Goal: Information Seeking & Learning: Learn about a topic

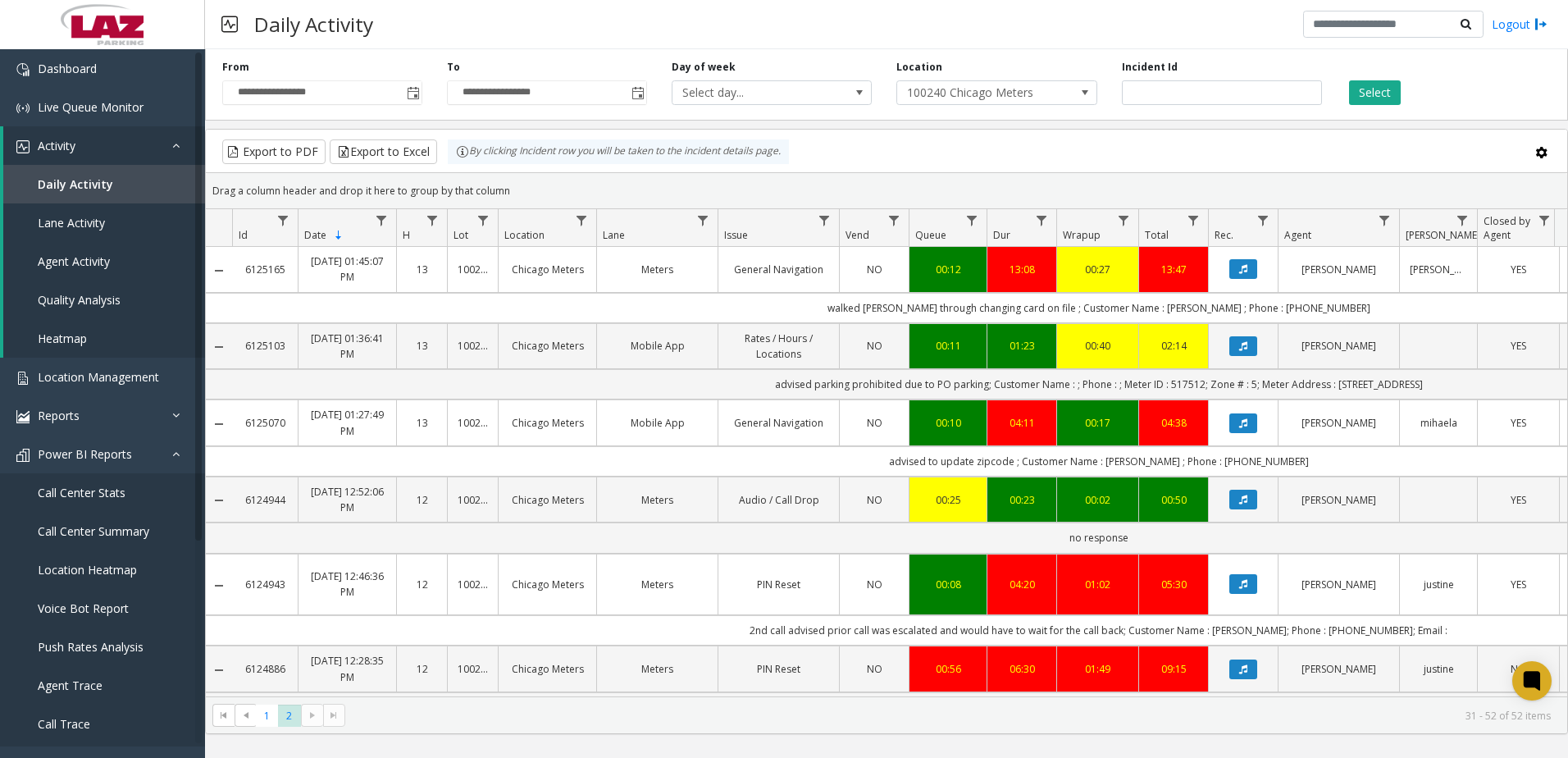
scroll to position [985, 410]
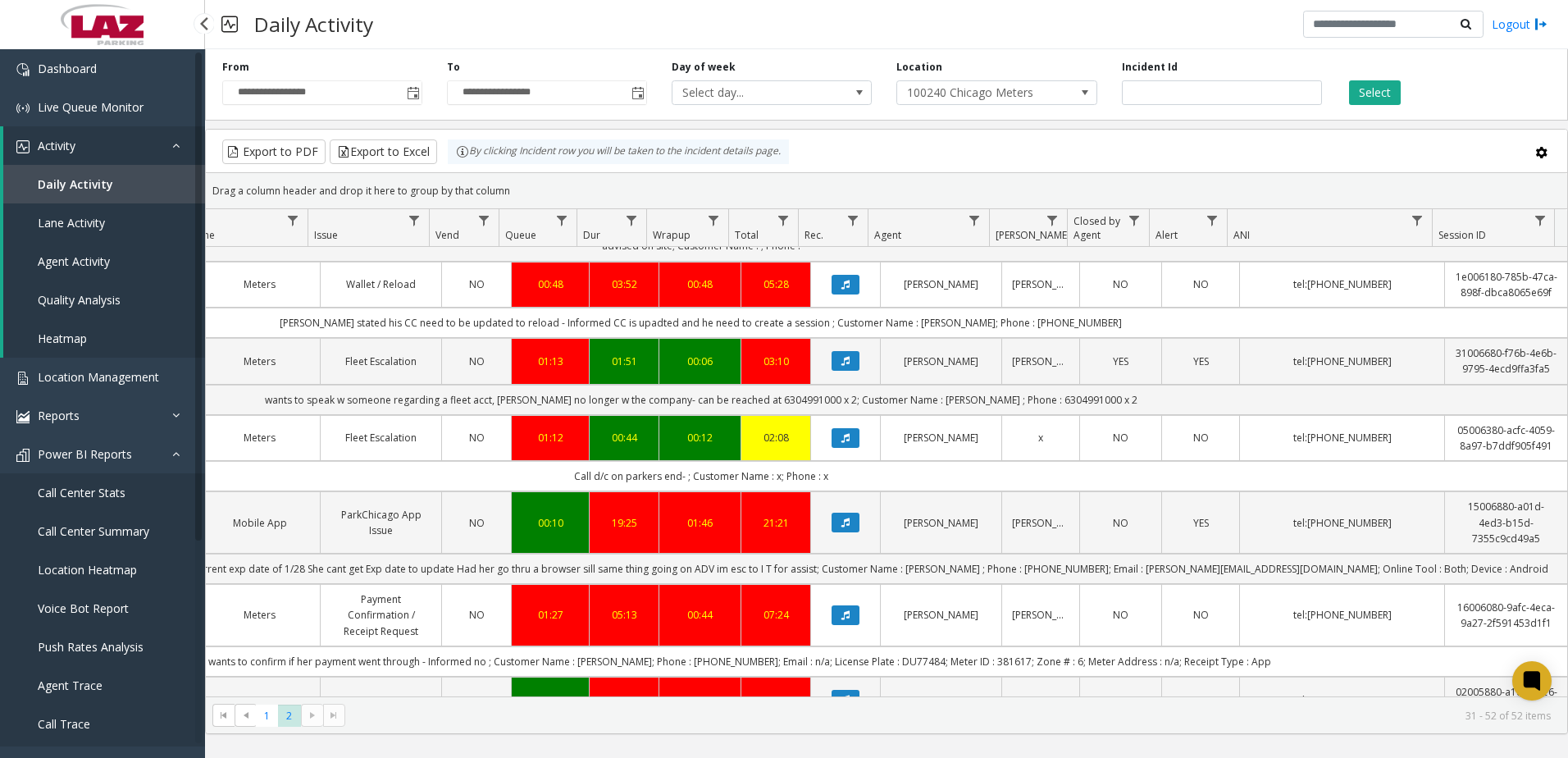
click at [112, 531] on span "Call Center Summary" at bounding box center [94, 531] width 112 height 16
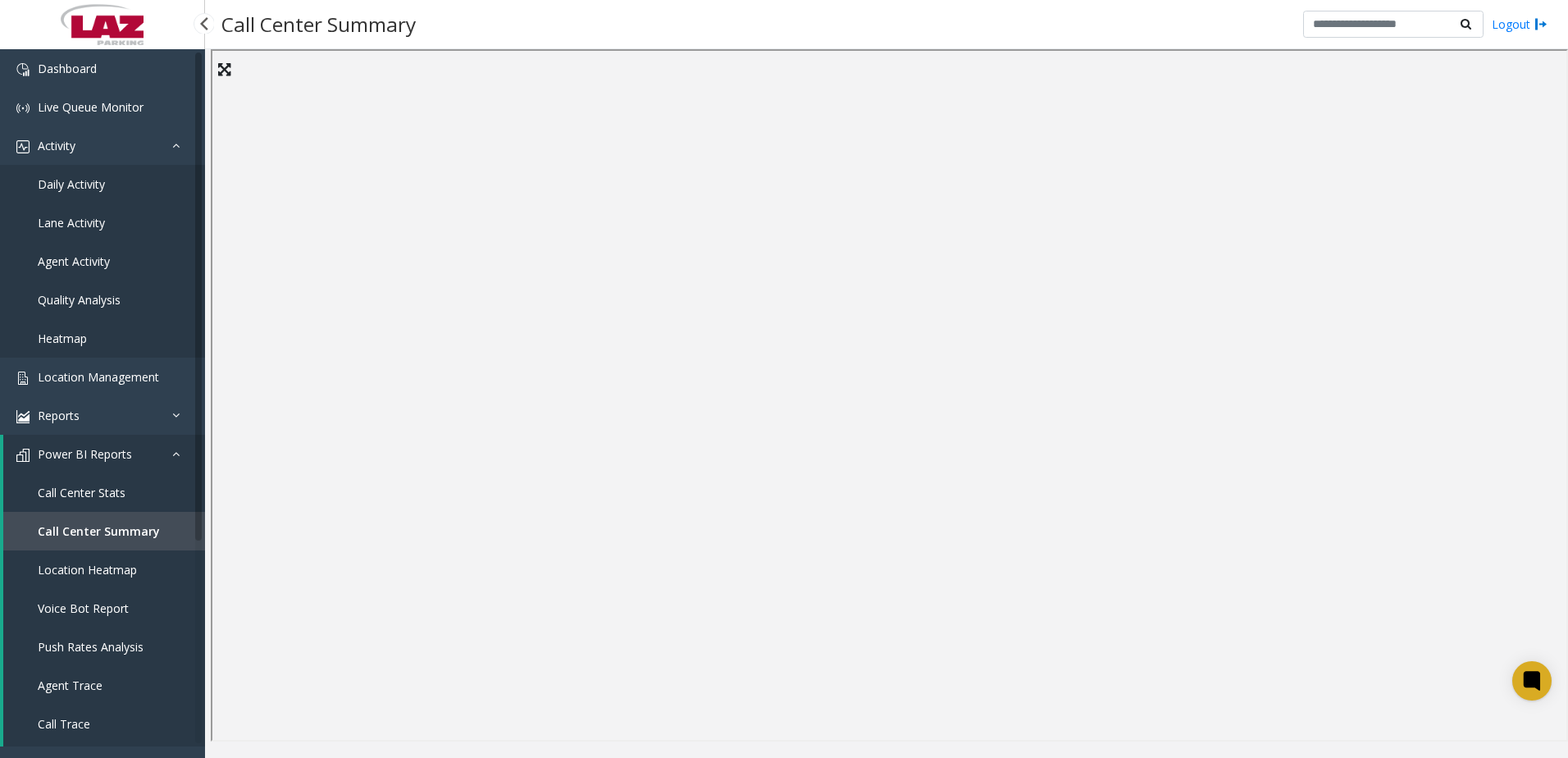
click at [111, 564] on span "Location Heatmap" at bounding box center [87, 570] width 100 height 16
click at [117, 492] on span "Call Center Stats" at bounding box center [81, 492] width 88 height 16
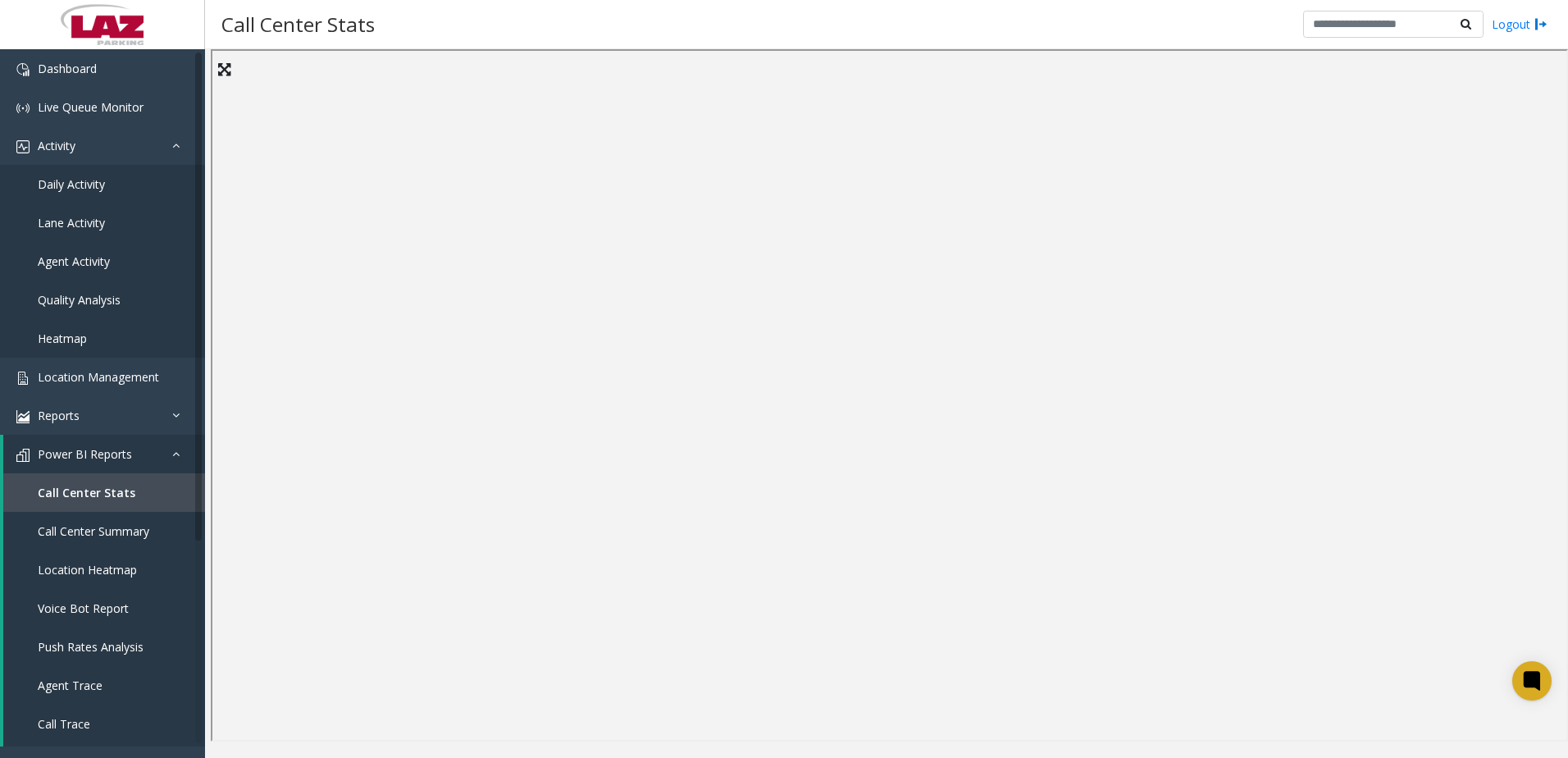
click at [743, 26] on div "Call Center Stats Logout" at bounding box center [886, 25] width 1363 height 49
click at [88, 723] on span "Call Trace" at bounding box center [64, 723] width 53 height 16
click at [1118, 31] on div "Call Trace Logout" at bounding box center [886, 25] width 1363 height 49
click at [770, 12] on div "Call Trace Logout" at bounding box center [886, 25] width 1363 height 49
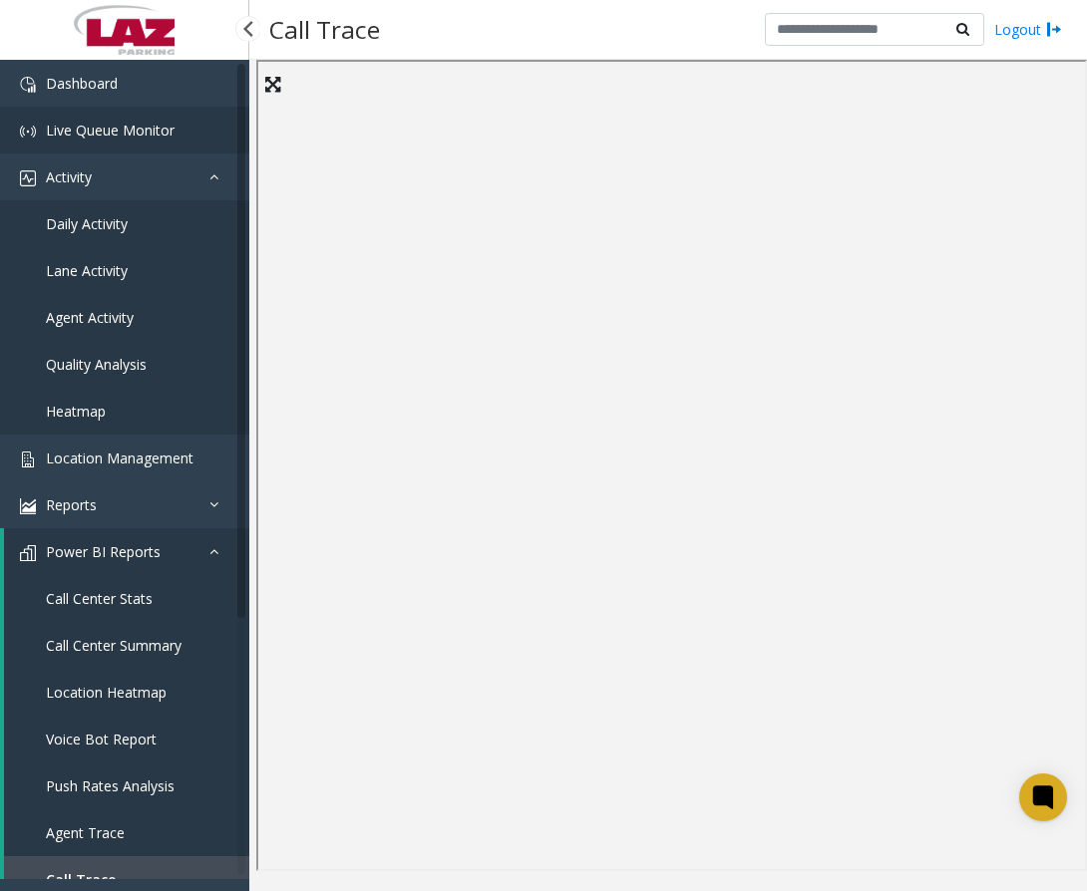
click at [96, 120] on link "Live Queue Monitor" at bounding box center [124, 130] width 249 height 47
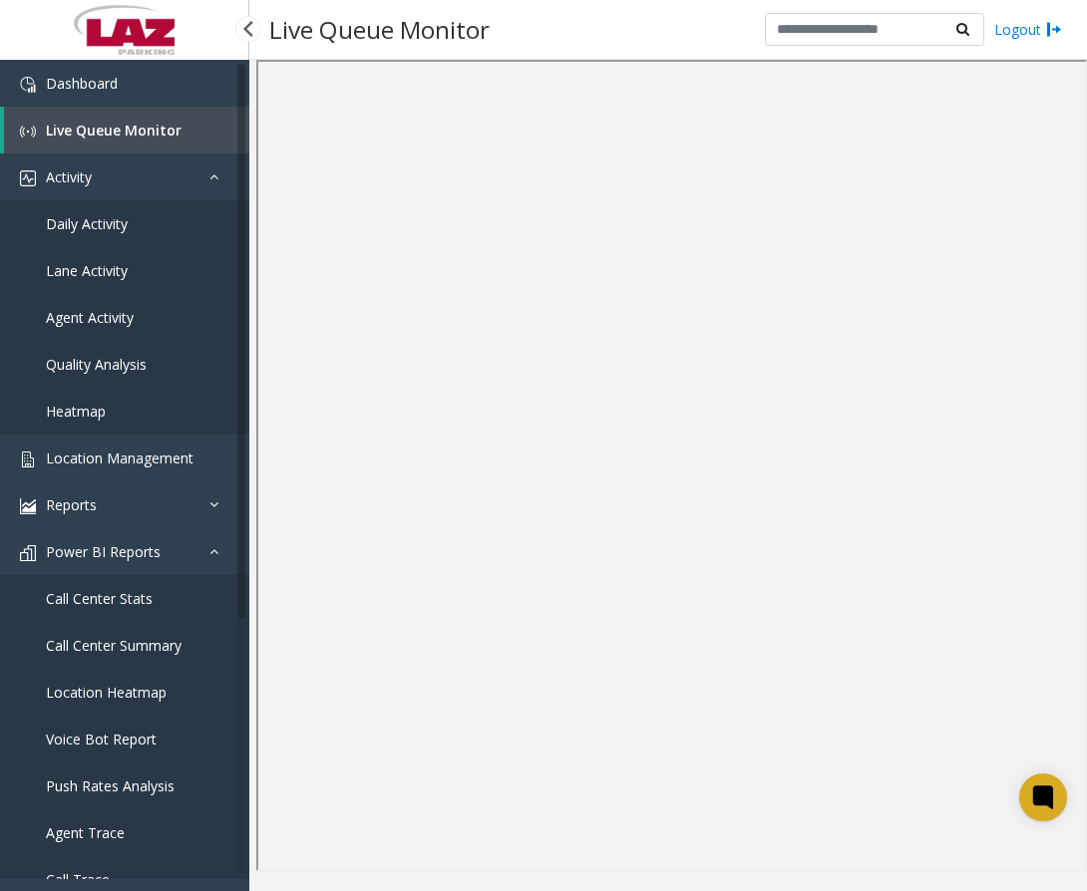
click at [124, 127] on span "Live Queue Monitor" at bounding box center [114, 130] width 136 height 19
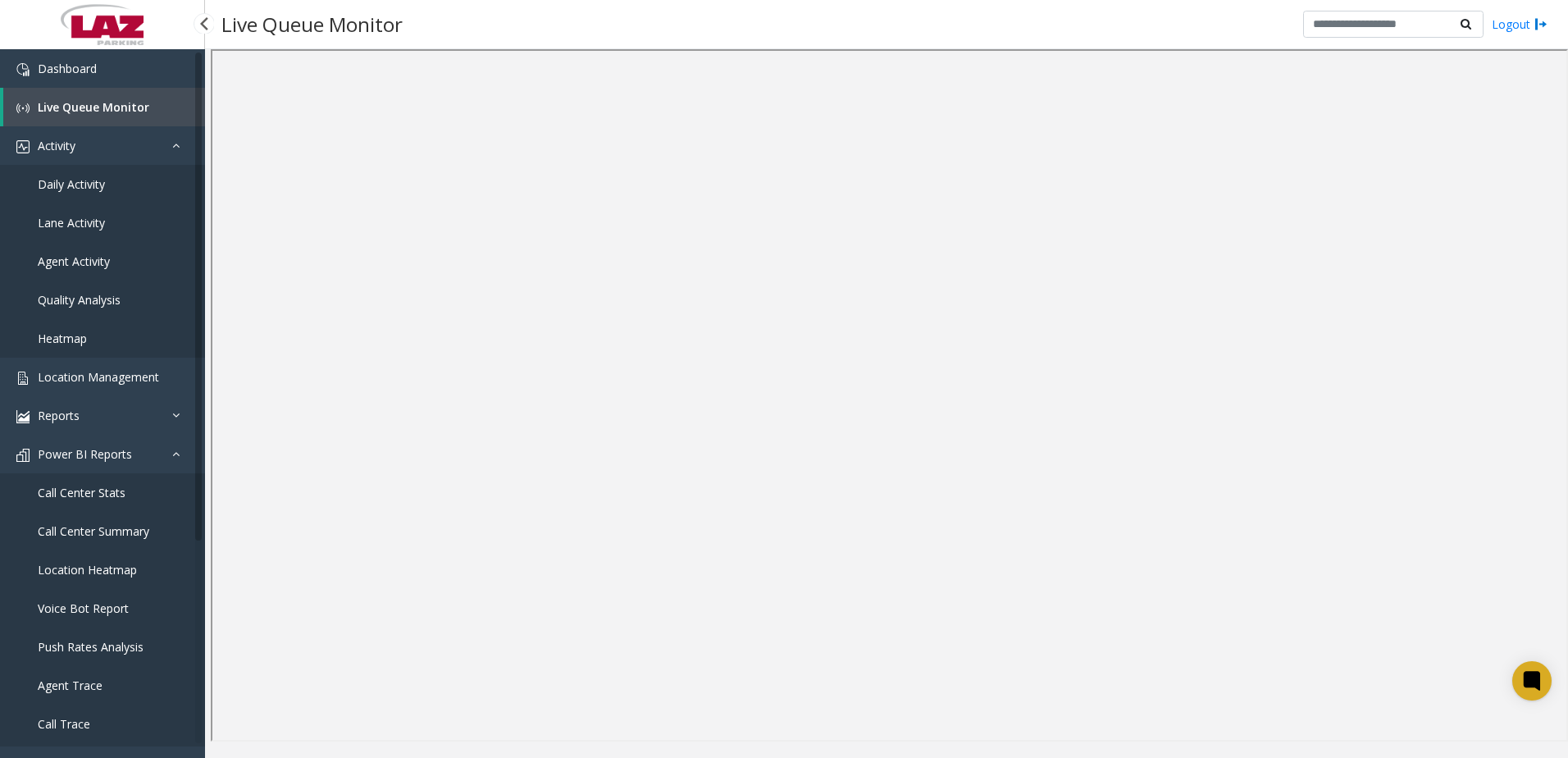
click at [67, 686] on span "Agent Trace" at bounding box center [70, 686] width 65 height 16
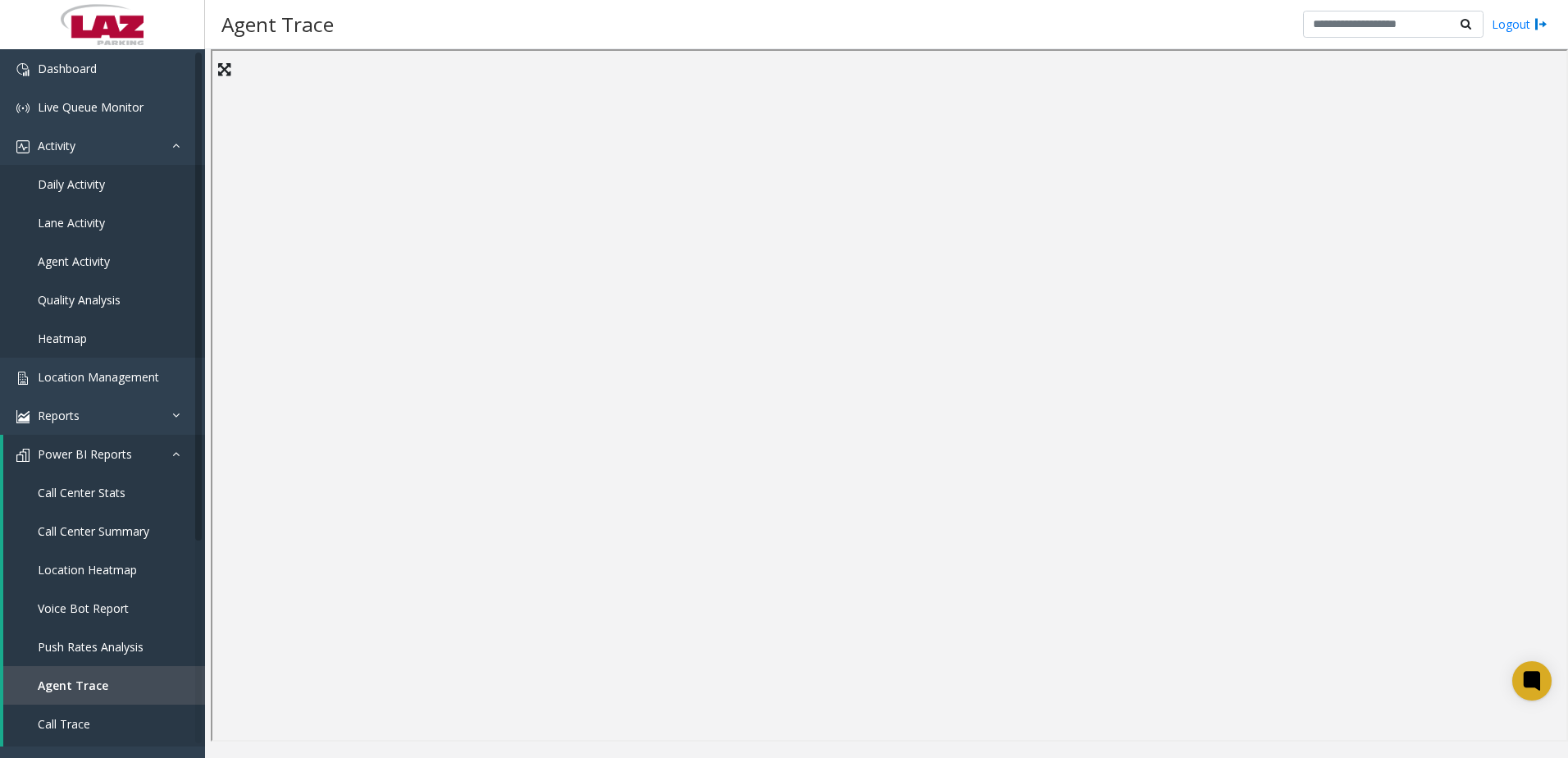
click at [461, 20] on div "Agent Trace Logout" at bounding box center [886, 25] width 1363 height 49
click at [118, 533] on span "Call Center Summary" at bounding box center [94, 531] width 112 height 16
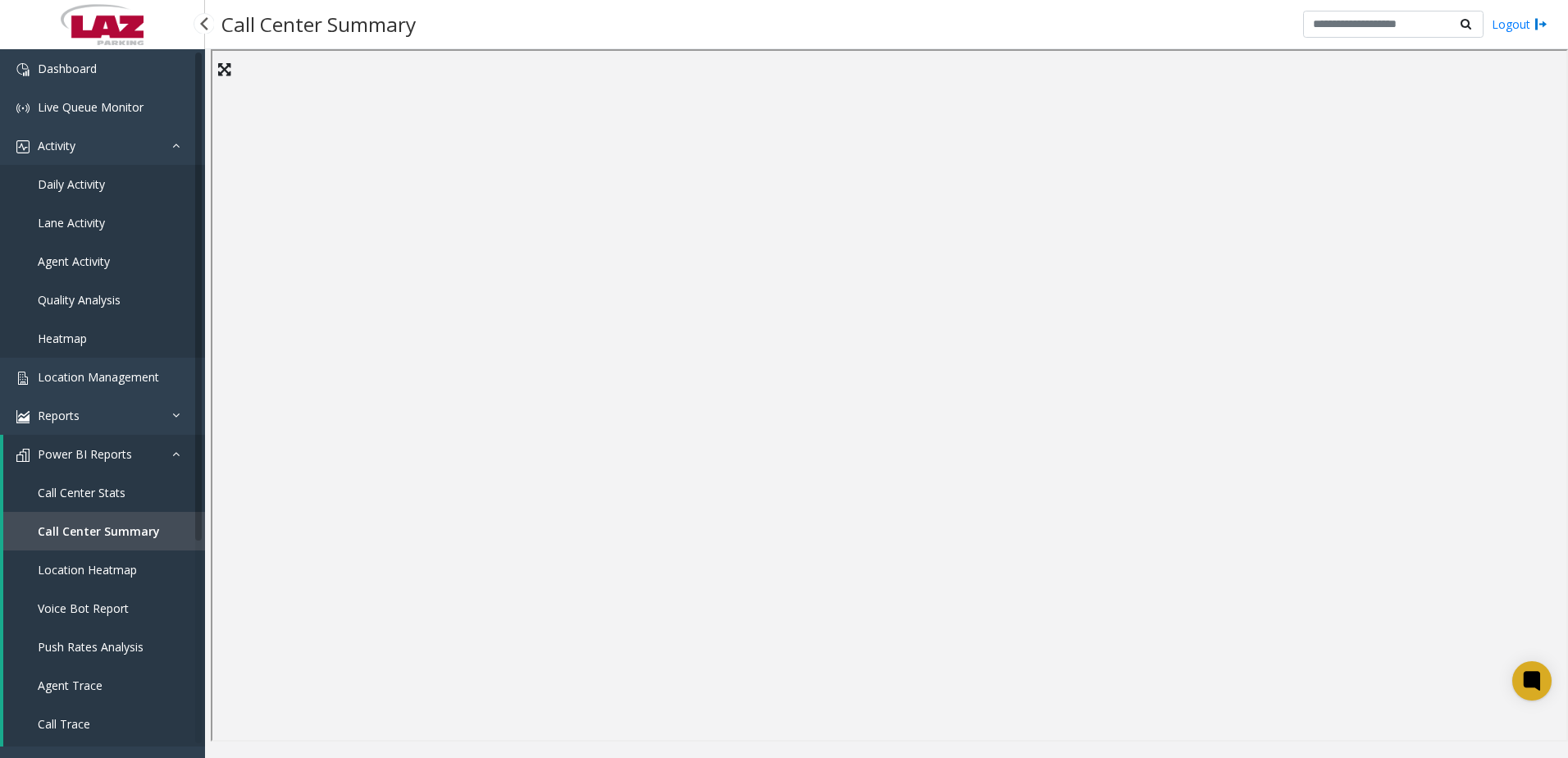
click at [114, 488] on span "Call Center Stats" at bounding box center [81, 492] width 88 height 16
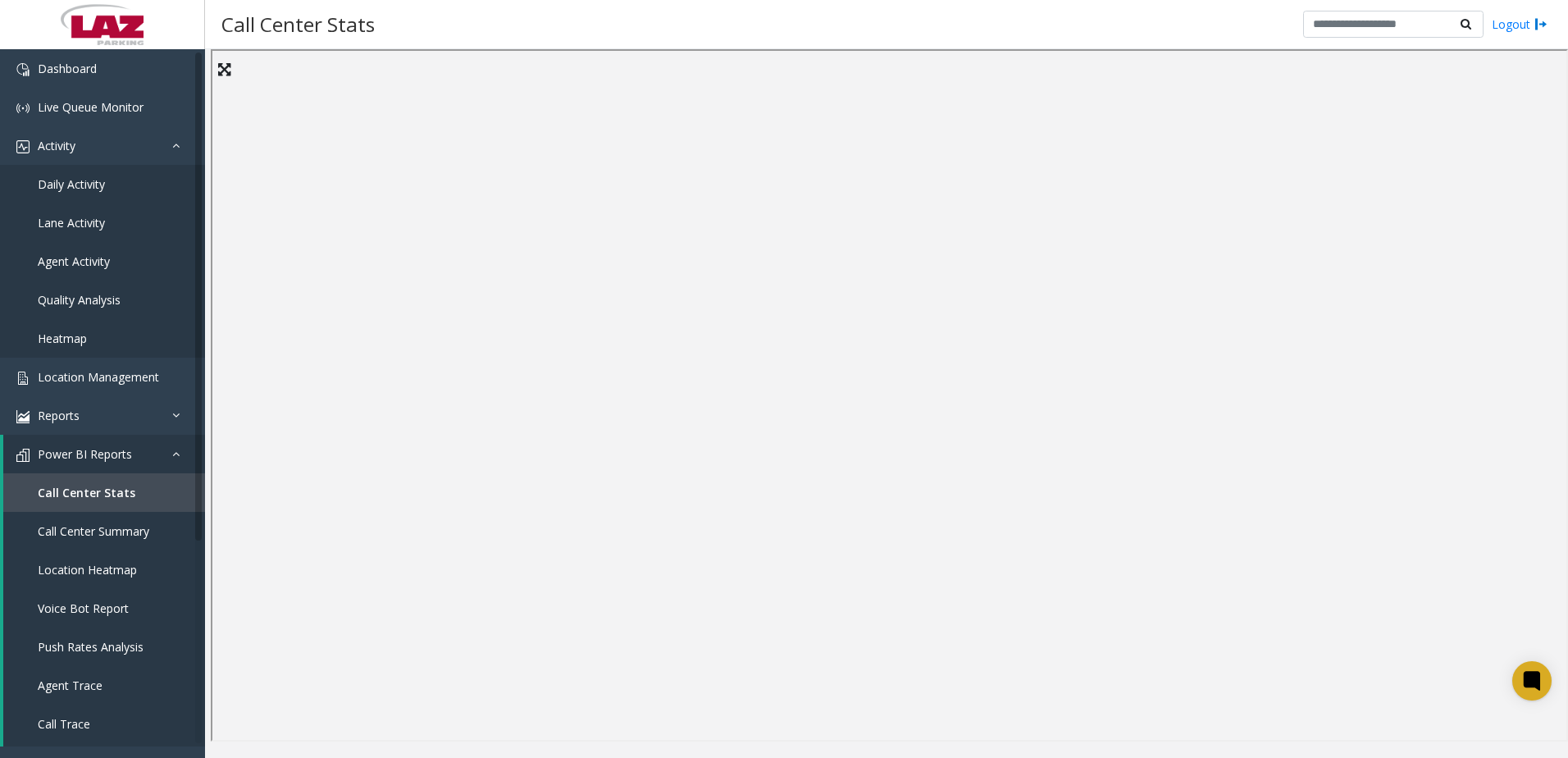
click at [808, 14] on div "Call Center Stats Logout" at bounding box center [886, 25] width 1363 height 49
click at [809, 26] on div "Call Center Stats Logout" at bounding box center [886, 25] width 1363 height 49
click at [799, 30] on div "Call Center Stats Logout" at bounding box center [886, 25] width 1363 height 49
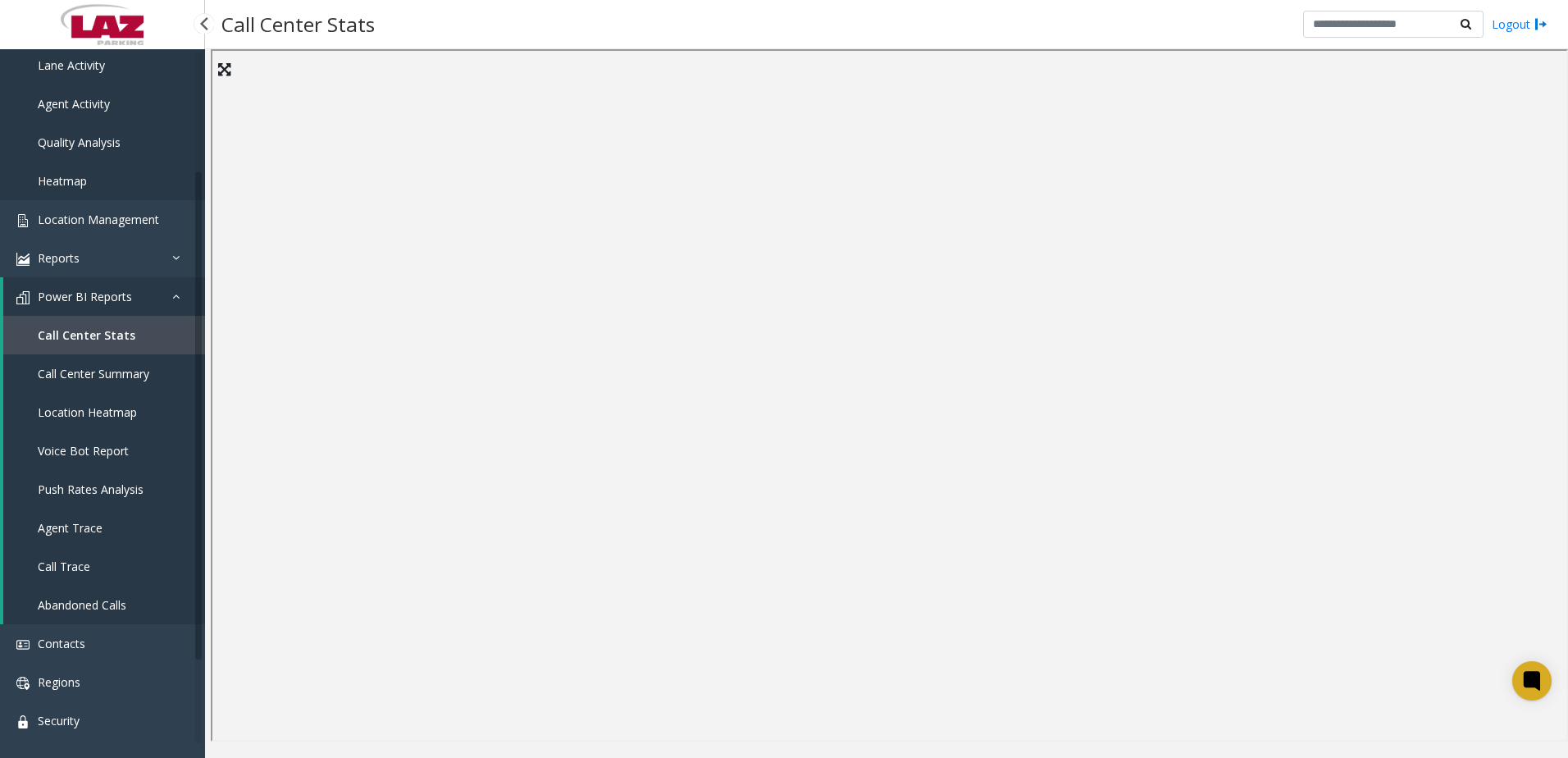
scroll to position [164, 0]
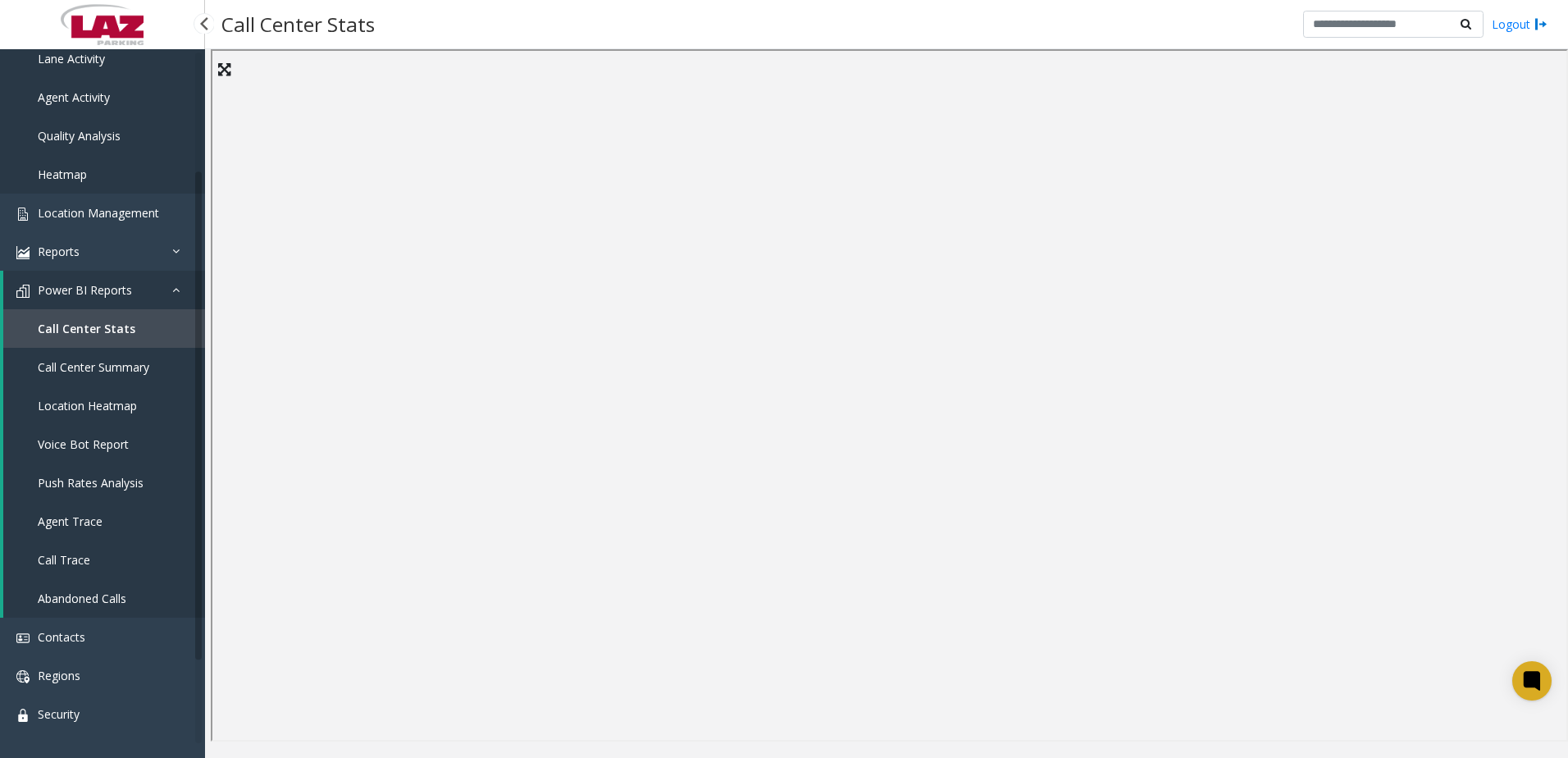
click at [81, 560] on span "Call Trace" at bounding box center [64, 560] width 53 height 16
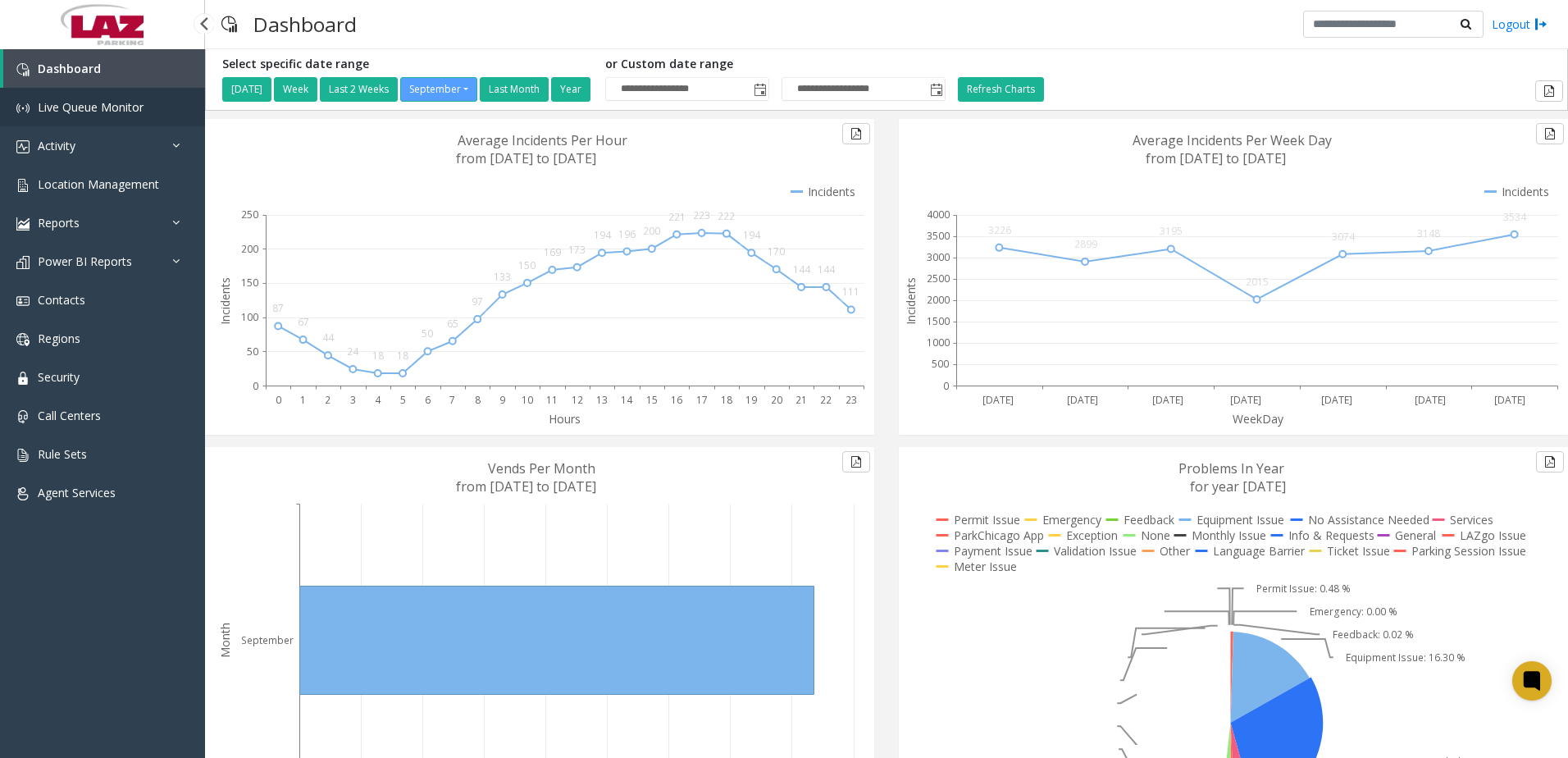
click at [86, 108] on span "Live Queue Monitor" at bounding box center [90, 107] width 106 height 16
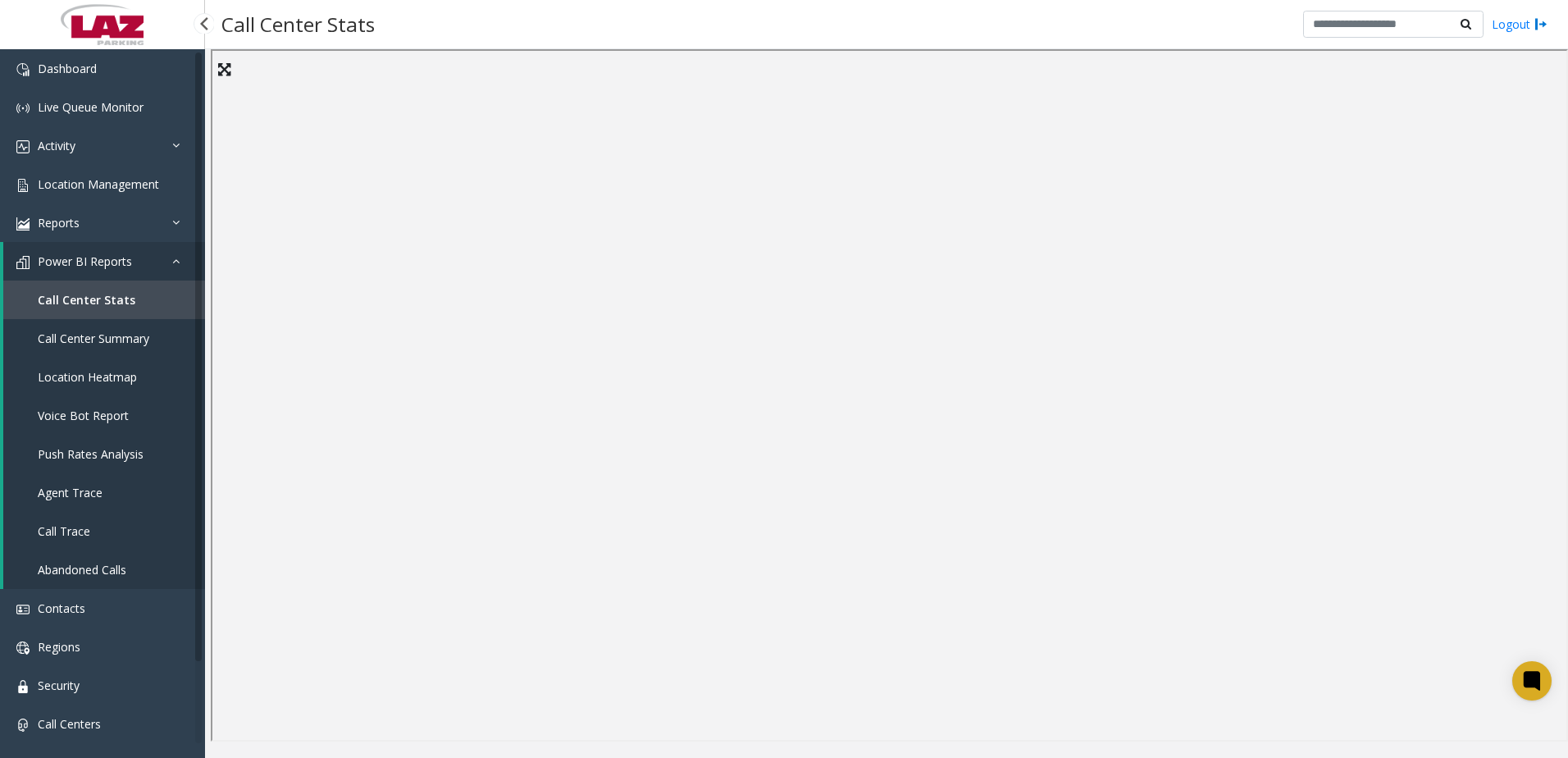
click at [91, 298] on span "Call Center Stats" at bounding box center [86, 300] width 98 height 16
click at [93, 299] on span "Call Center Stats" at bounding box center [86, 300] width 98 height 16
click at [100, 255] on span "Power BI Reports" at bounding box center [85, 261] width 95 height 16
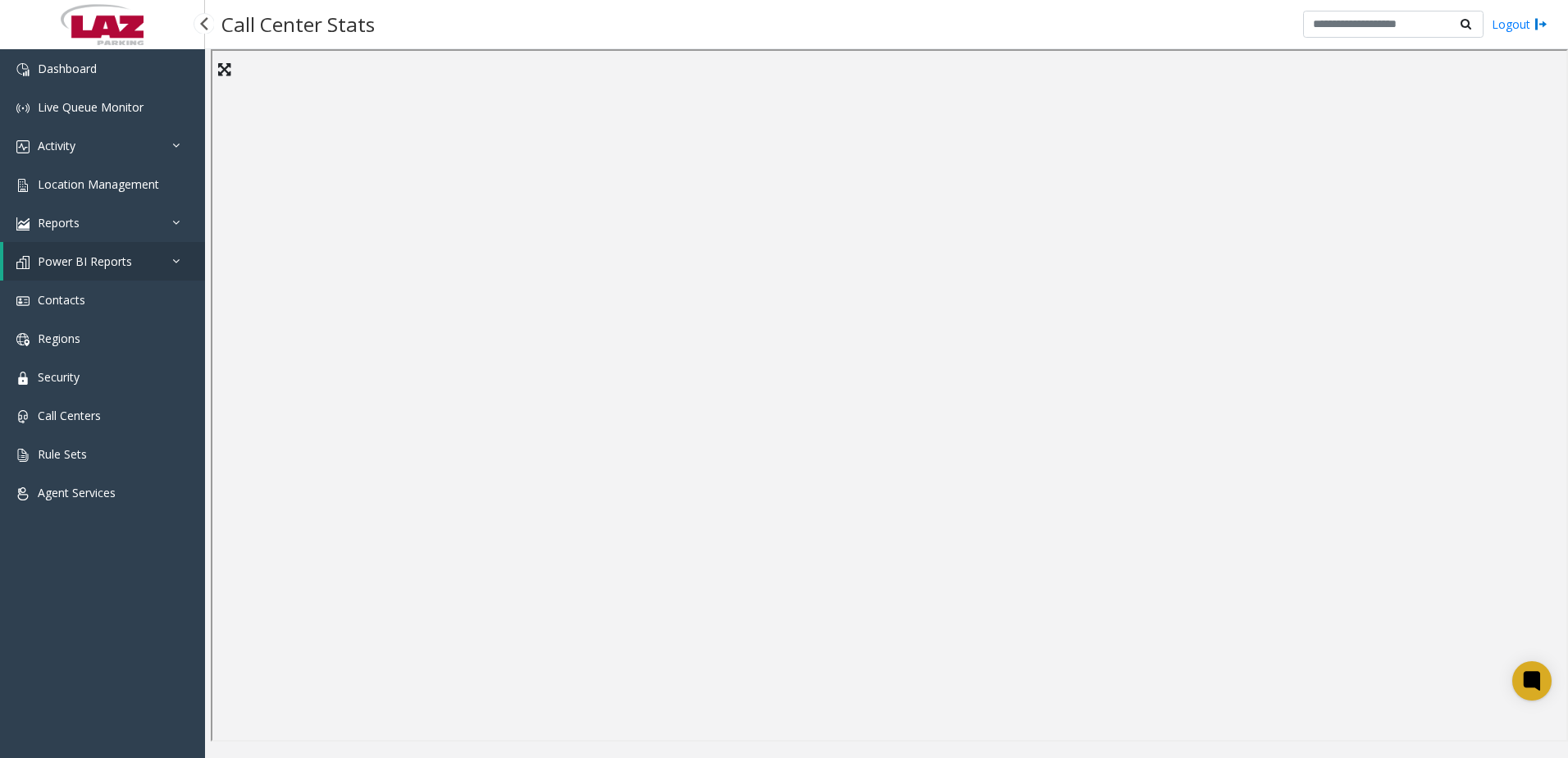
click at [100, 255] on span "Power BI Reports" at bounding box center [85, 261] width 95 height 16
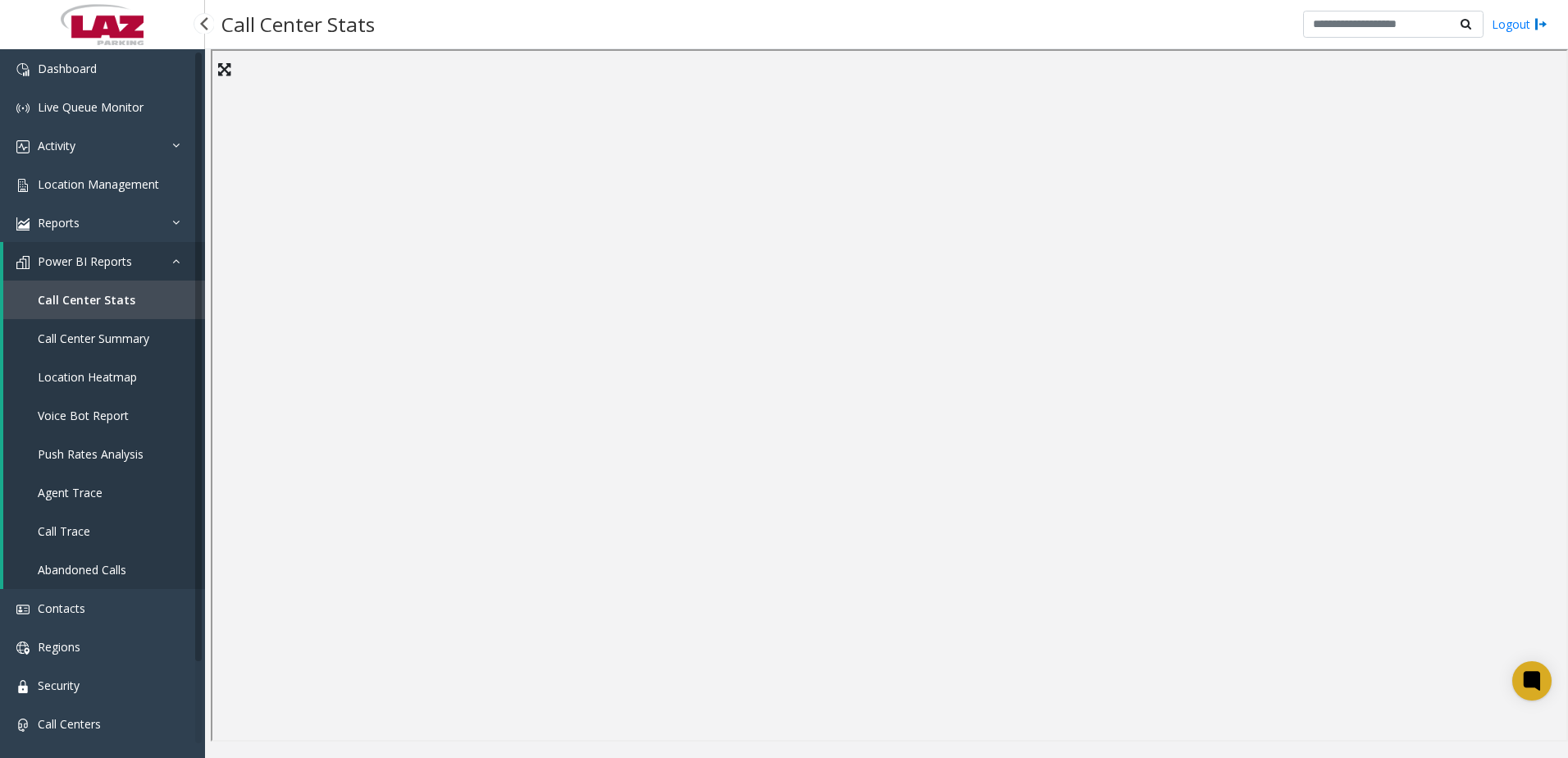
click at [77, 367] on link "Location Heatmap" at bounding box center [104, 377] width 202 height 39
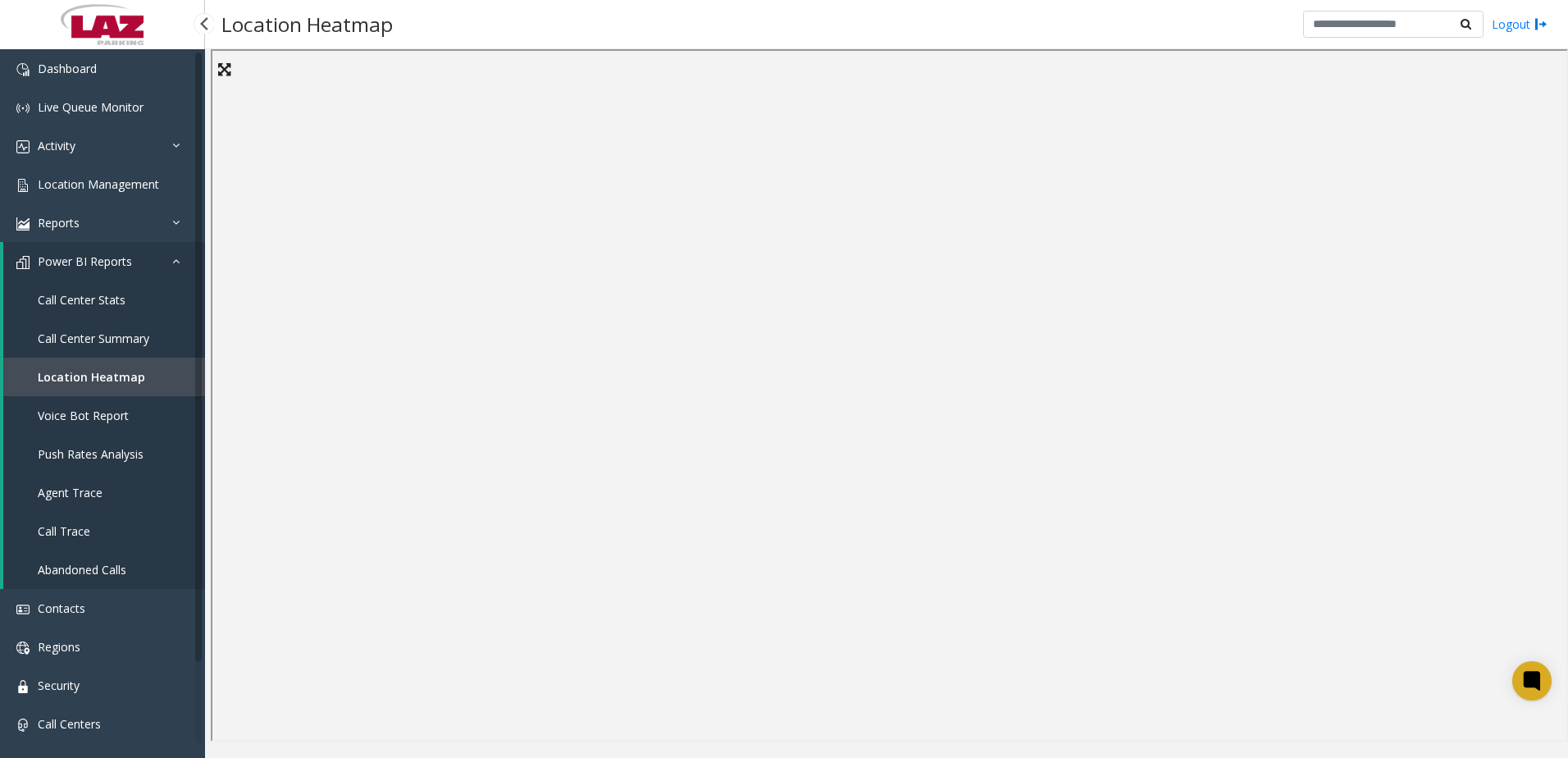
click at [118, 294] on span "Call Center Stats" at bounding box center [81, 300] width 88 height 16
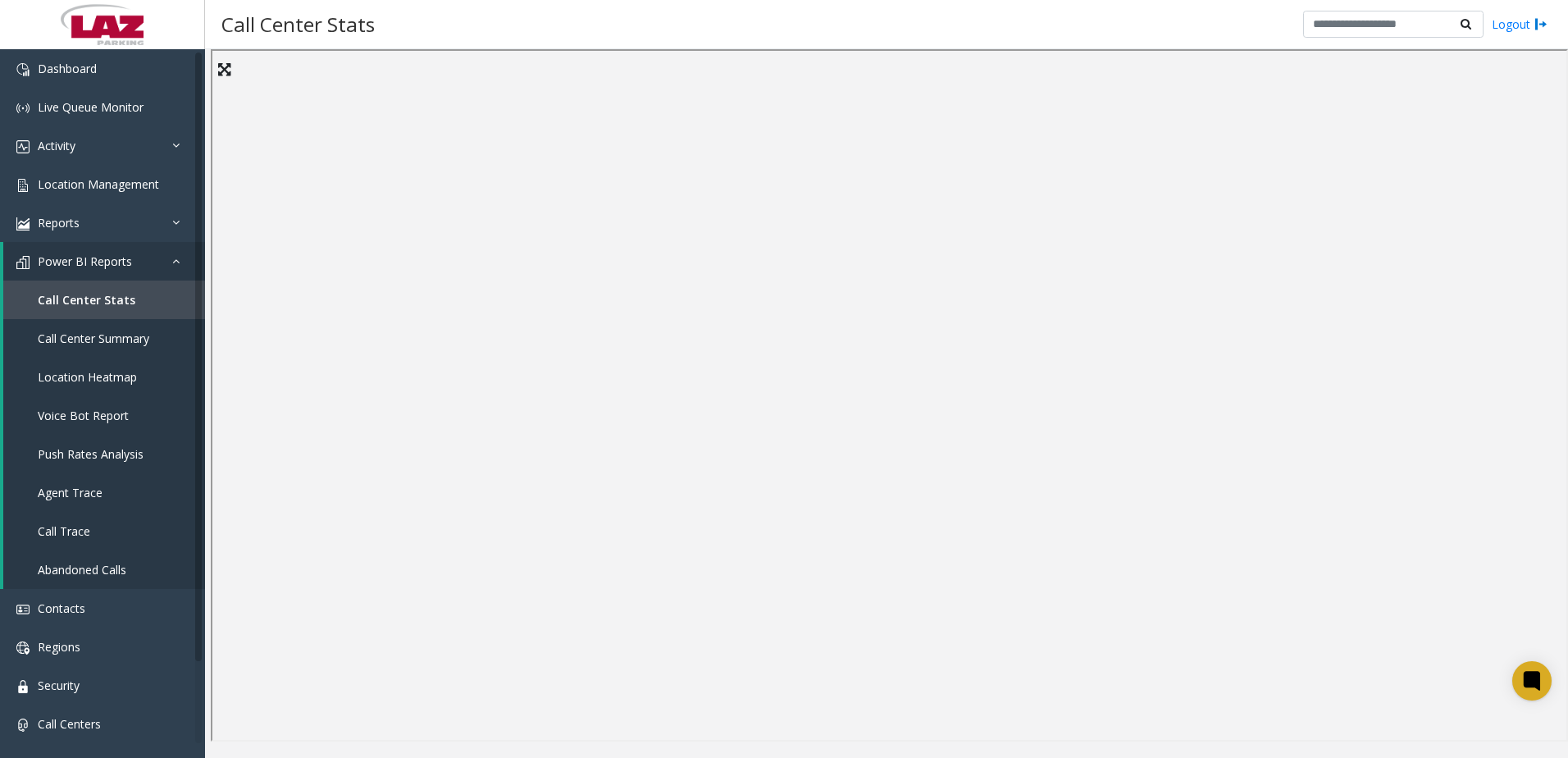
click at [869, 24] on div "Call Center Stats Logout" at bounding box center [886, 25] width 1363 height 49
click at [69, 300] on span "Call Center Stats" at bounding box center [86, 300] width 98 height 16
click at [84, 302] on span "Call Center Stats" at bounding box center [86, 300] width 98 height 16
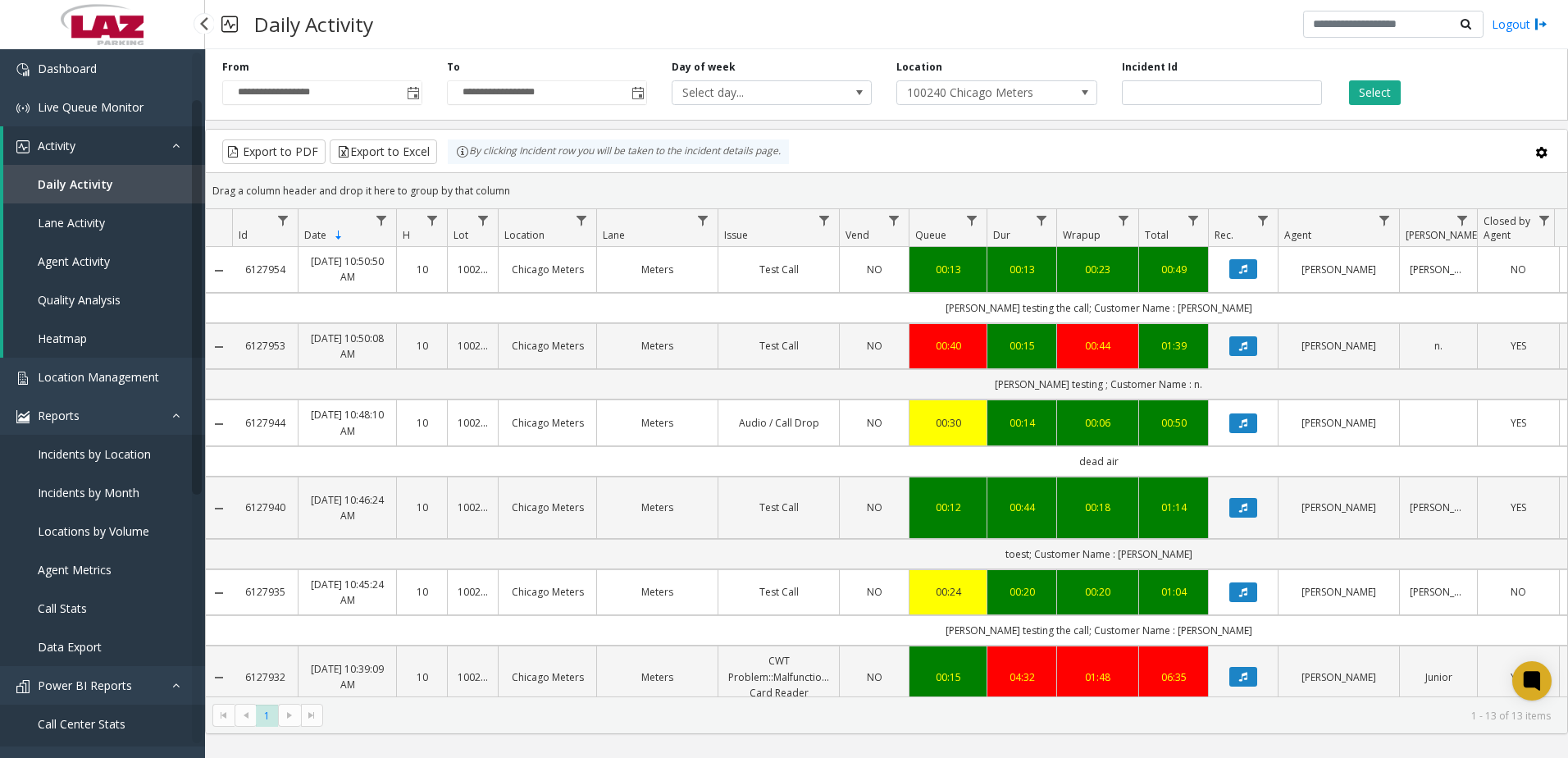
scroll to position [82, 0]
